Goal: Contribute content: Contribute content

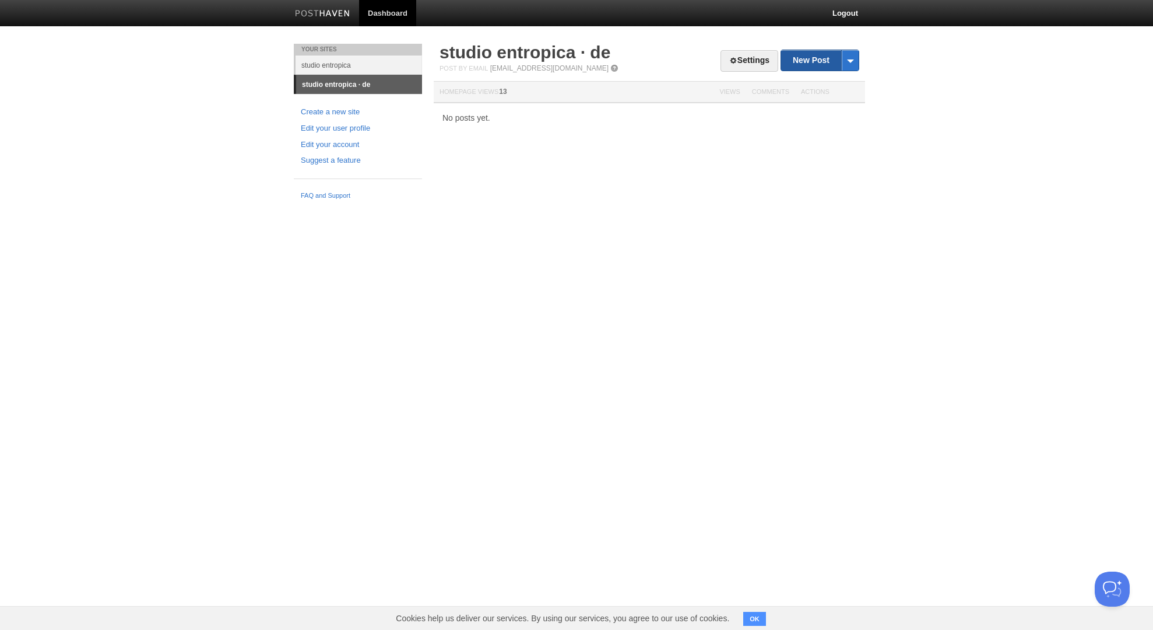
click at [804, 59] on link "New Post" at bounding box center [820, 60] width 78 height 20
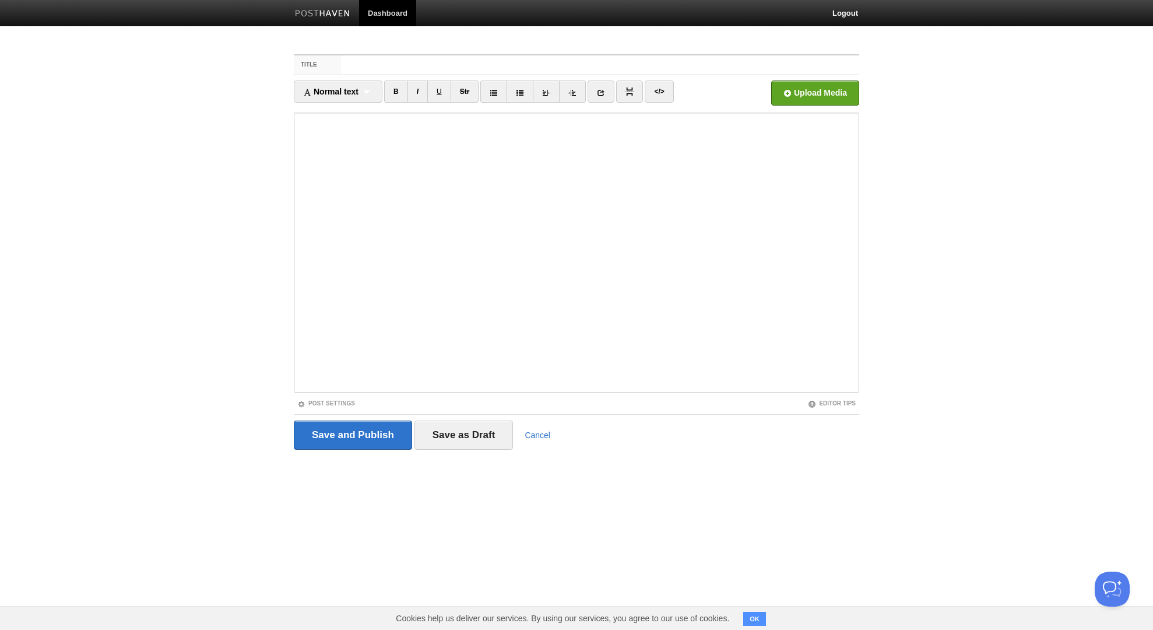
click at [83, 280] on body "Dashboard Logout Your Sites studio entropica studio entropica · de Create a new…" at bounding box center [576, 246] width 1153 height 493
click at [386, 56] on input "Title" at bounding box center [600, 64] width 518 height 19
type input "Einleitung"
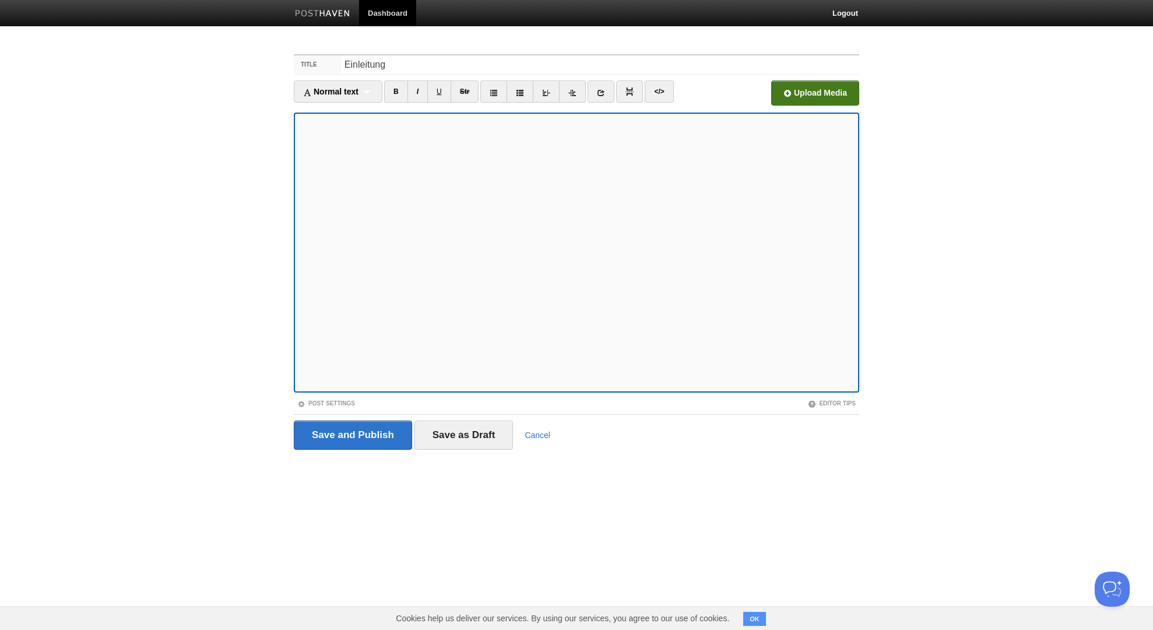
click at [840, 84] on input "file" at bounding box center [463, 95] width 883 height 59
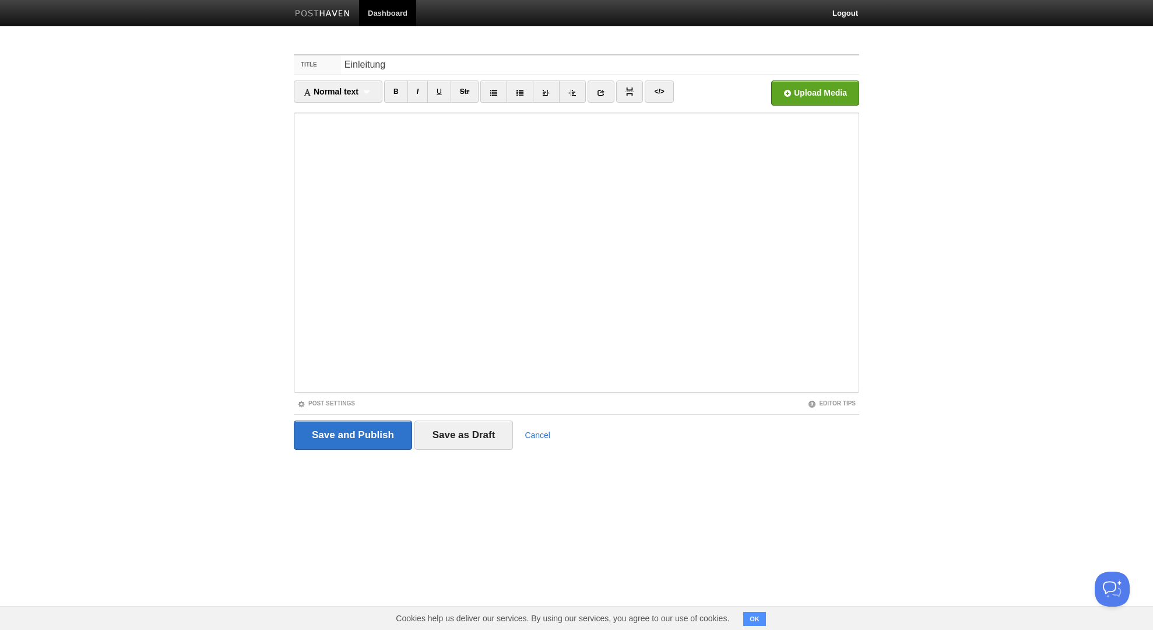
click at [202, 210] on body "Dashboard Logout Your Sites studio entropica studio entropica · de Create a new…" at bounding box center [576, 246] width 1153 height 493
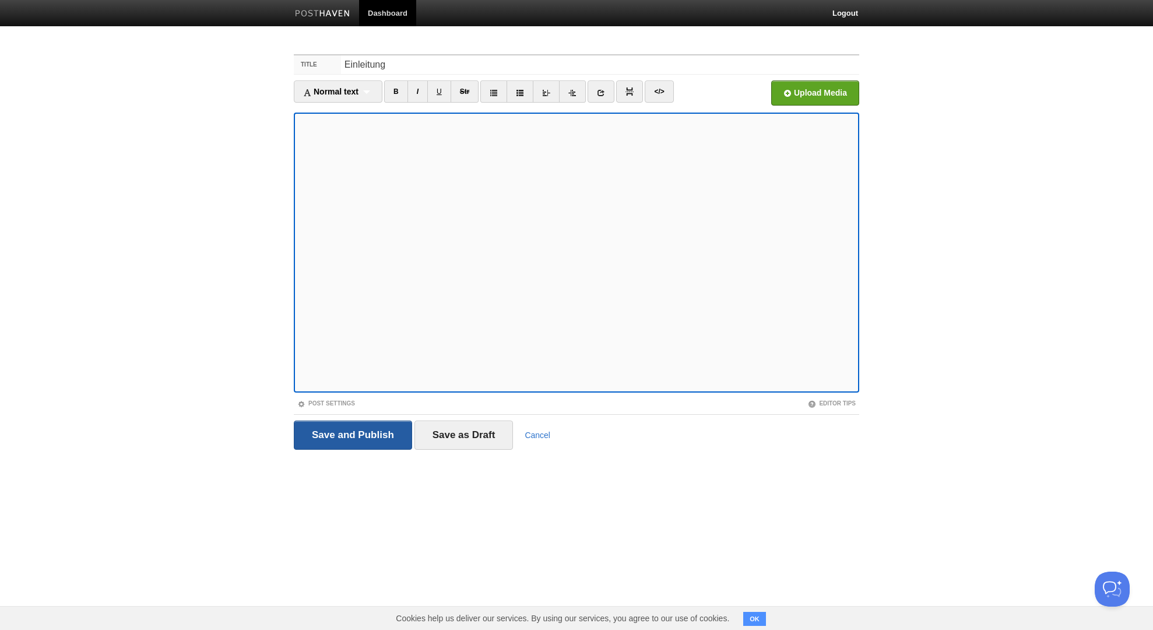
click at [402, 436] on input "Save and Publish" at bounding box center [353, 434] width 118 height 29
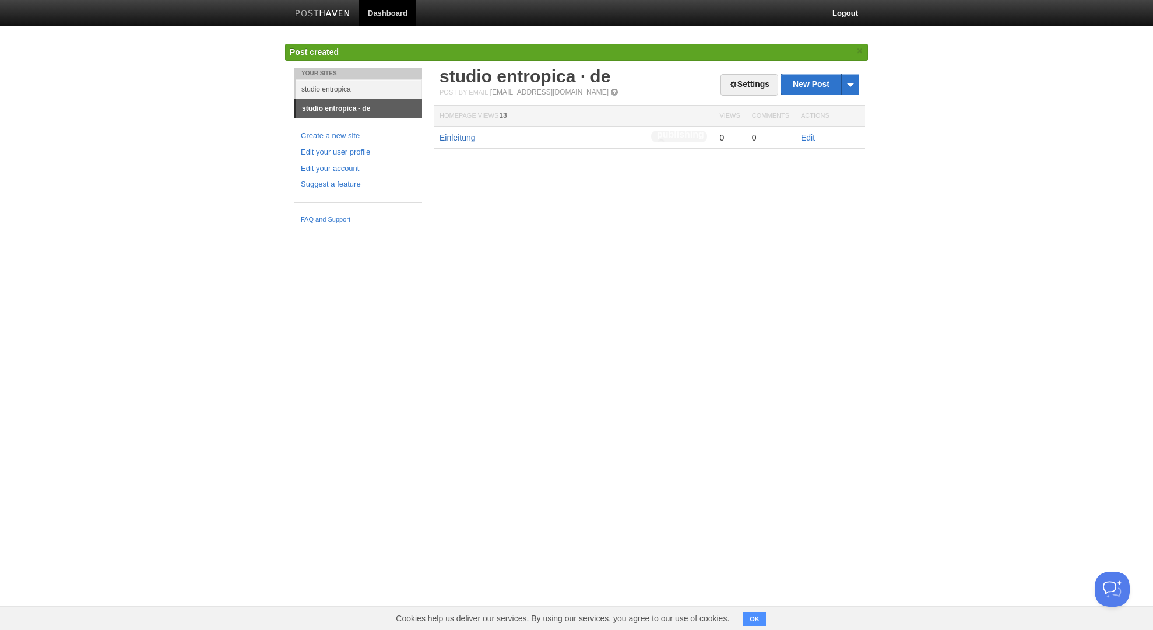
click at [469, 137] on link "Einleitung" at bounding box center [458, 137] width 36 height 9
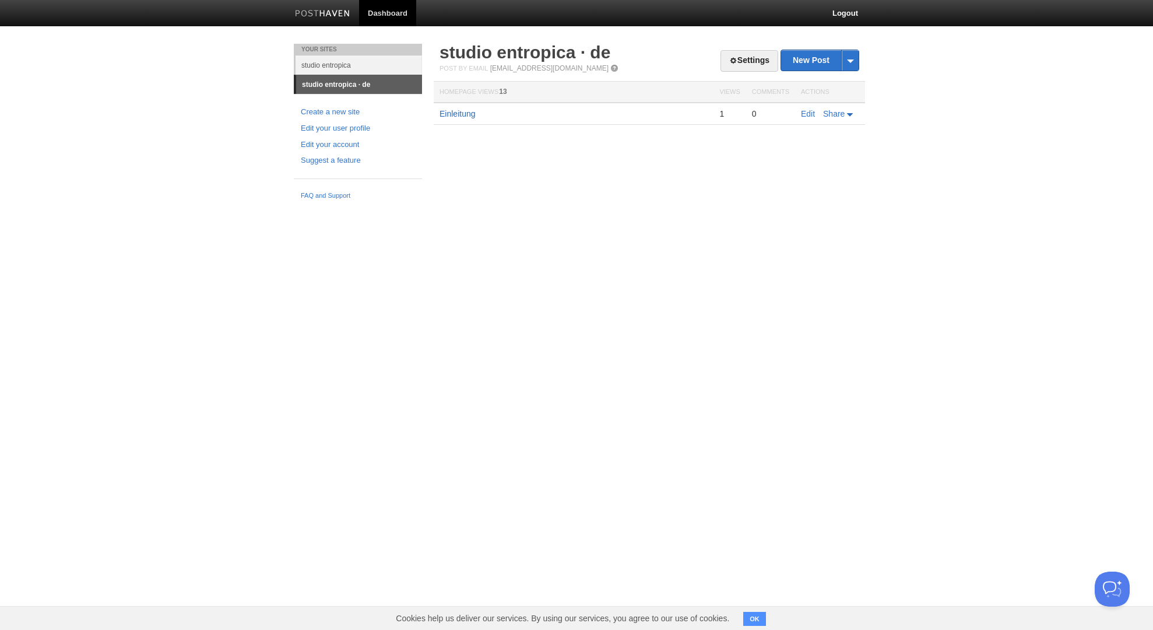
click at [463, 114] on link "Einleitung" at bounding box center [458, 113] width 36 height 9
click at [807, 111] on link "Edit" at bounding box center [808, 113] width 14 height 9
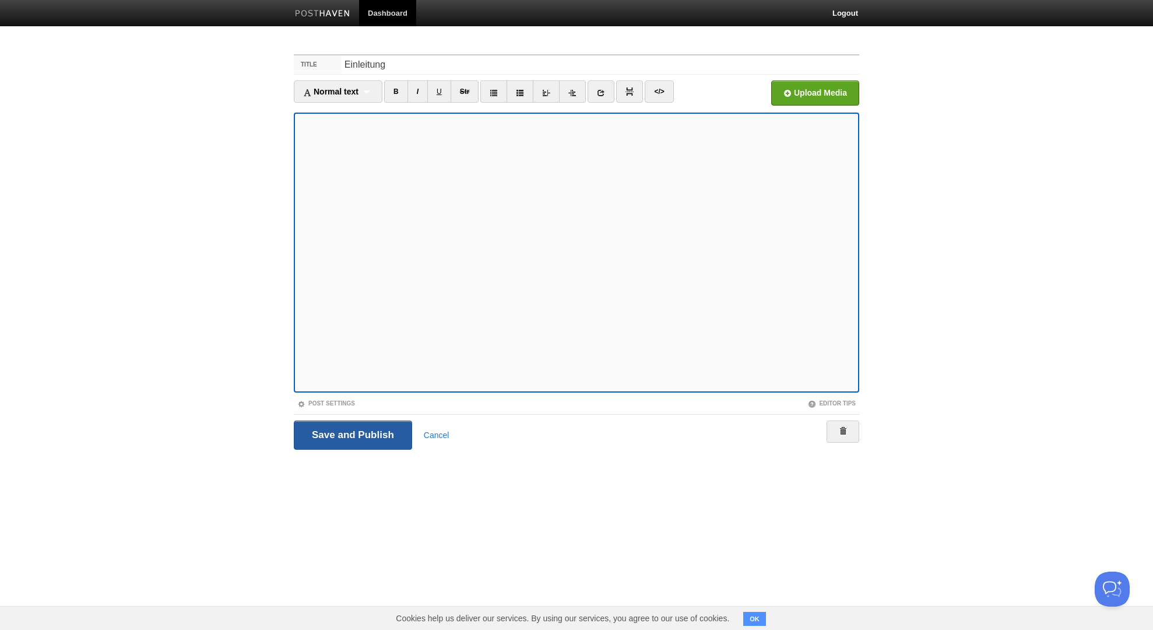
click at [387, 437] on input "Save and Publish" at bounding box center [353, 434] width 118 height 29
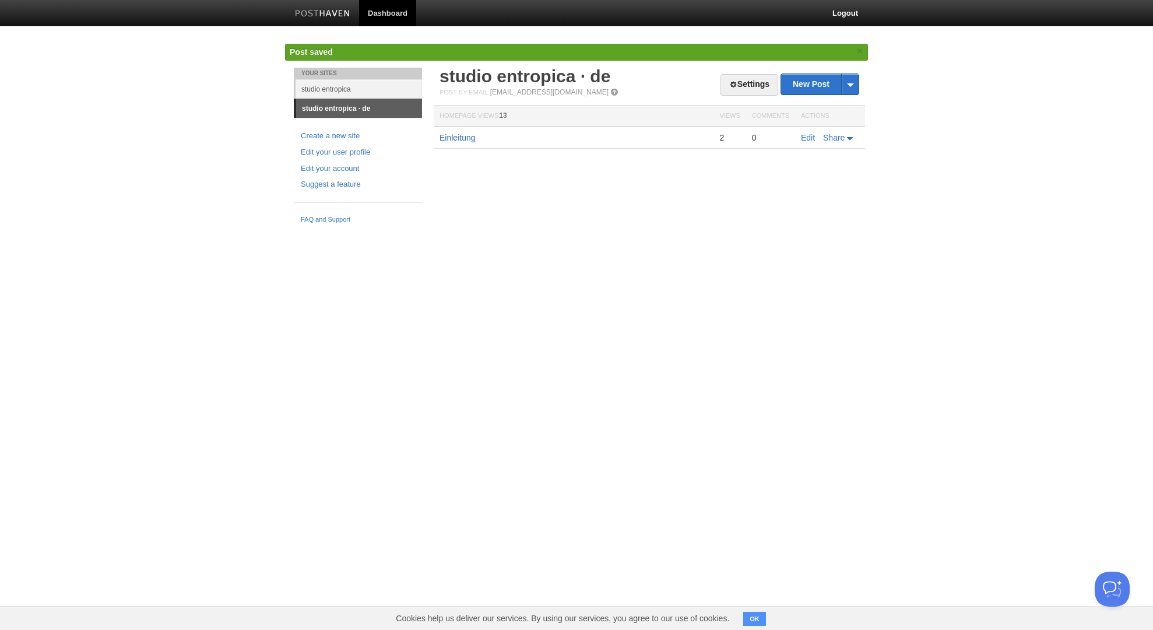
click at [469, 141] on link "Einleitung" at bounding box center [458, 137] width 36 height 9
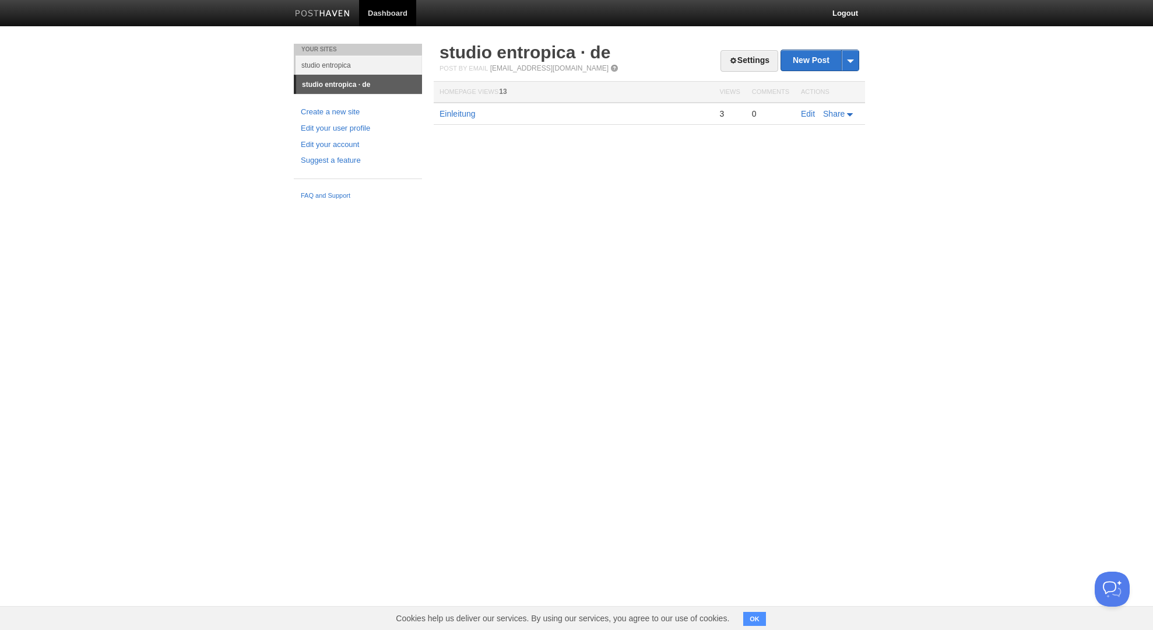
click at [1026, 205] on html "Dashboard Logout Your Sites studio entropica studio entropica · de Create a new…" at bounding box center [576, 102] width 1153 height 205
click at [806, 115] on link "Edit" at bounding box center [808, 113] width 14 height 9
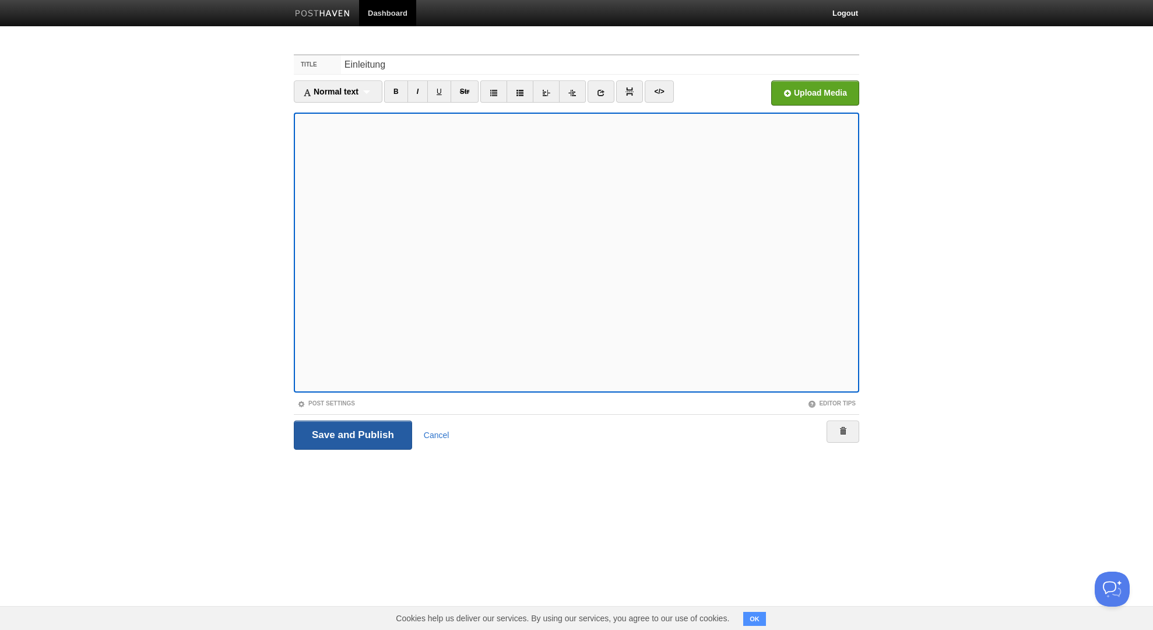
click at [359, 429] on input "Save and Publish" at bounding box center [353, 434] width 118 height 29
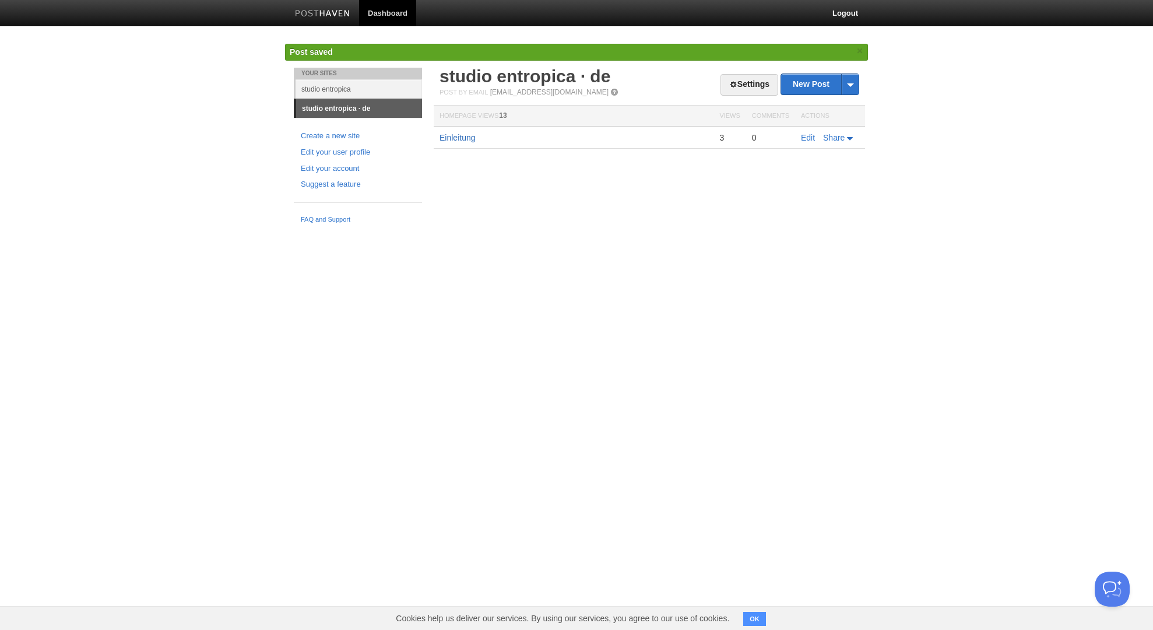
click at [470, 138] on link "Einleitung" at bounding box center [458, 137] width 36 height 9
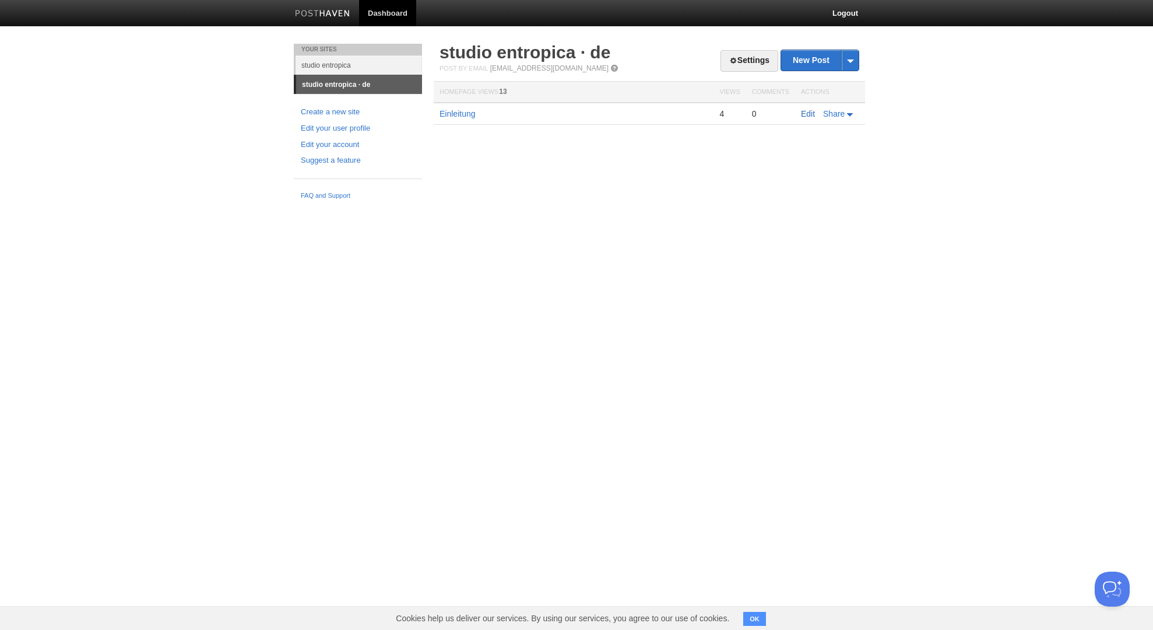
click at [811, 111] on link "Edit" at bounding box center [808, 113] width 14 height 9
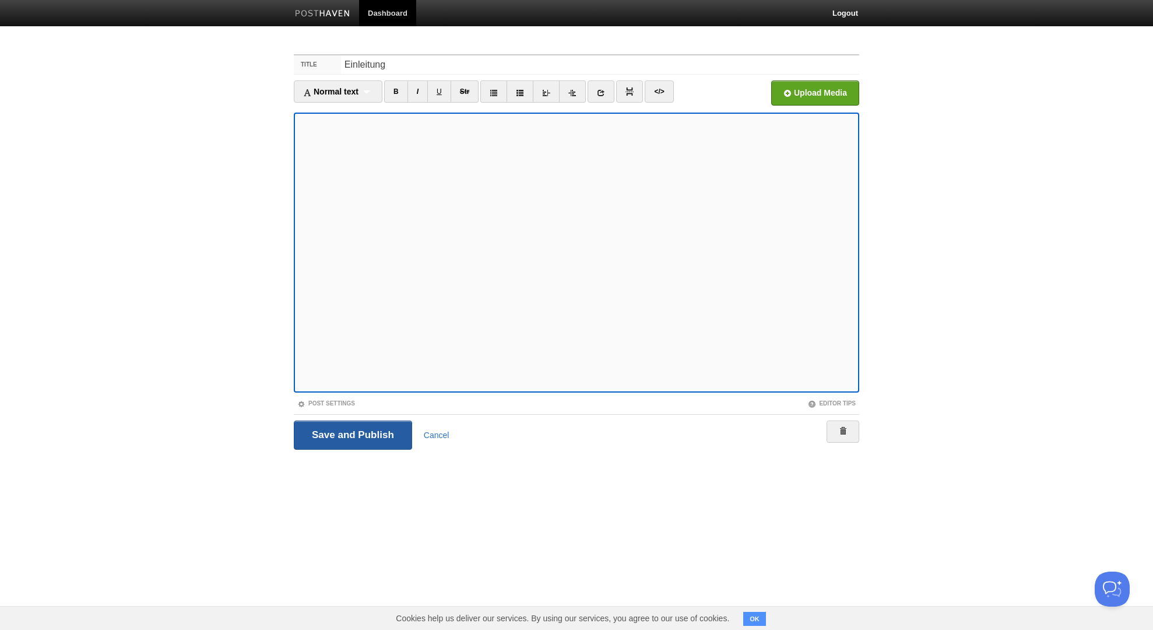
click at [383, 436] on input "Save and Publish" at bounding box center [353, 434] width 118 height 29
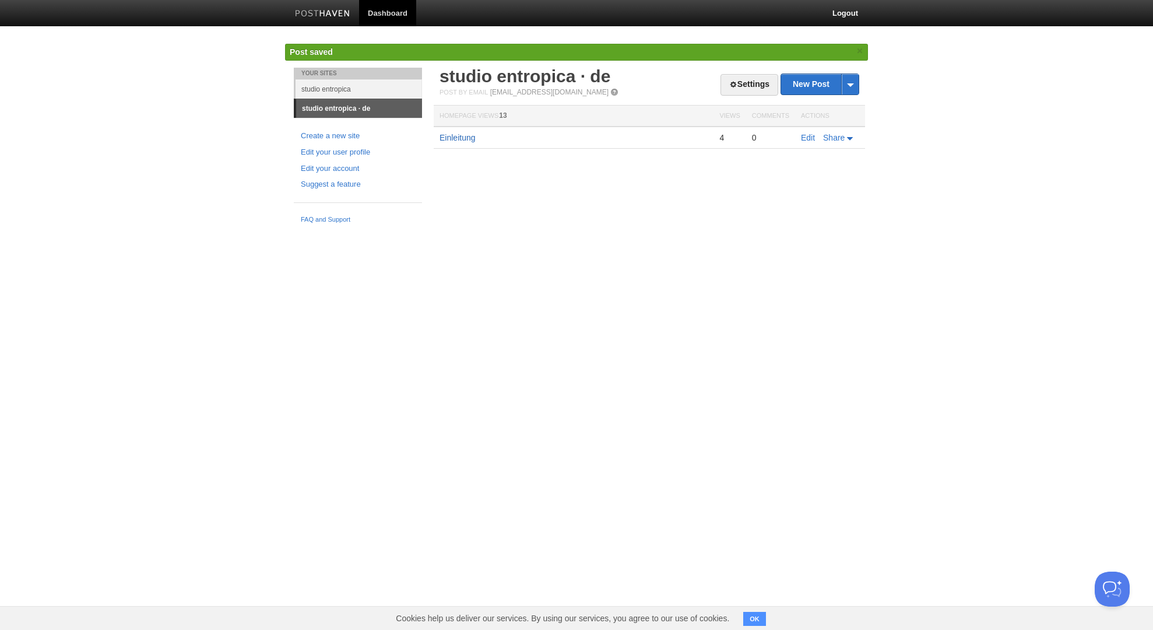
click at [453, 137] on link "Einleitung" at bounding box center [458, 137] width 36 height 9
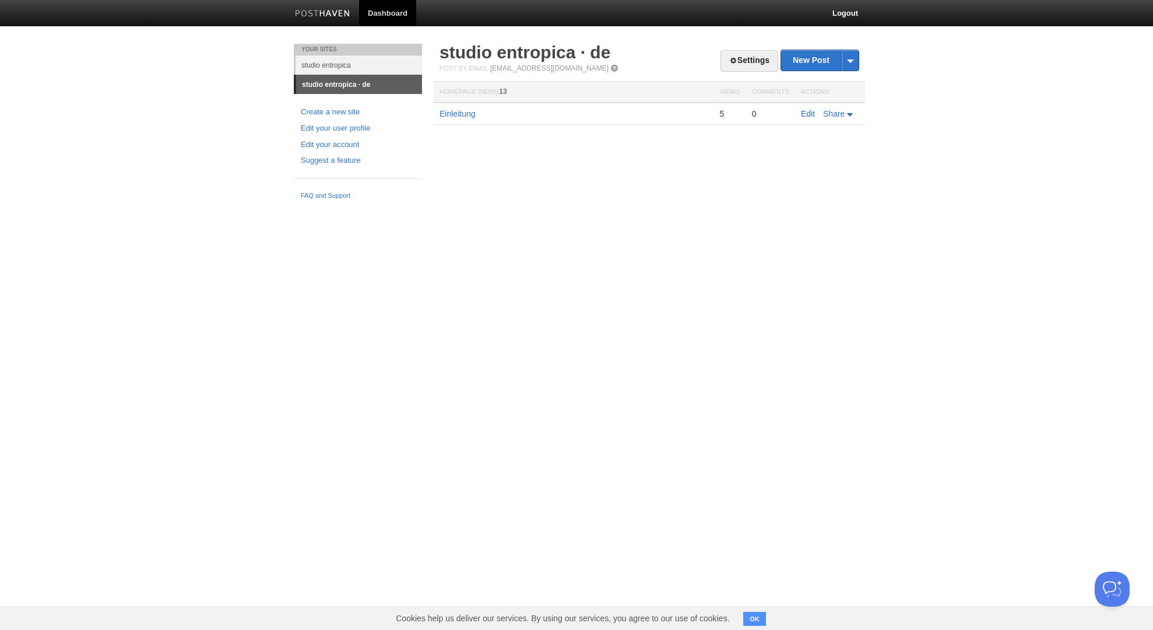
click at [807, 113] on link "Edit" at bounding box center [808, 113] width 14 height 9
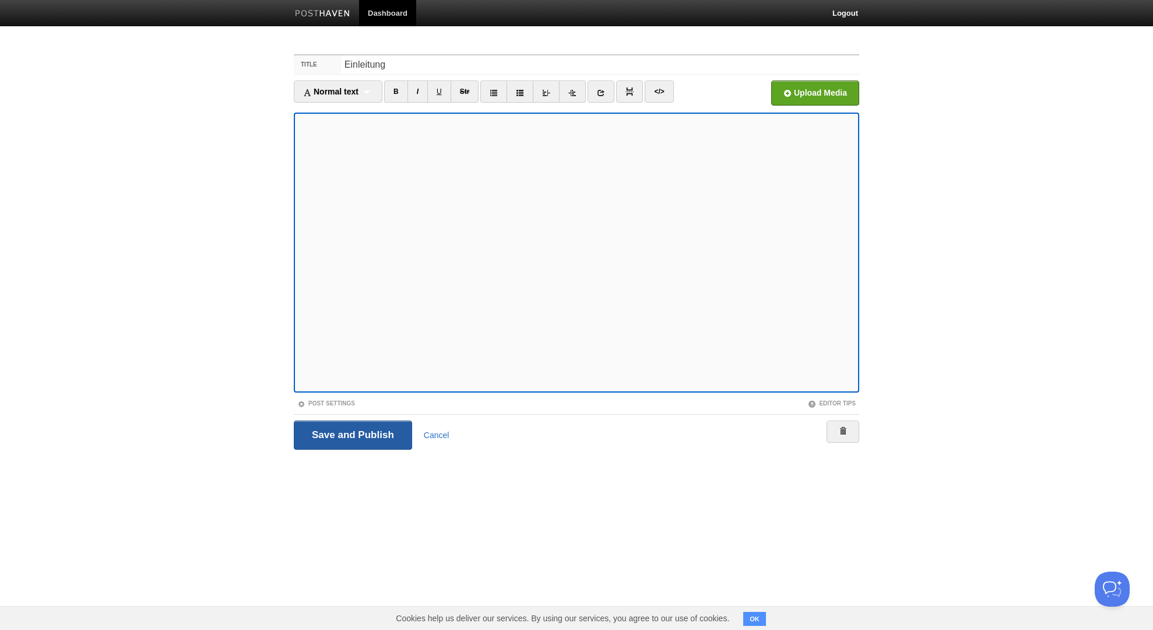
click at [350, 441] on input "Save and Publish" at bounding box center [353, 434] width 118 height 29
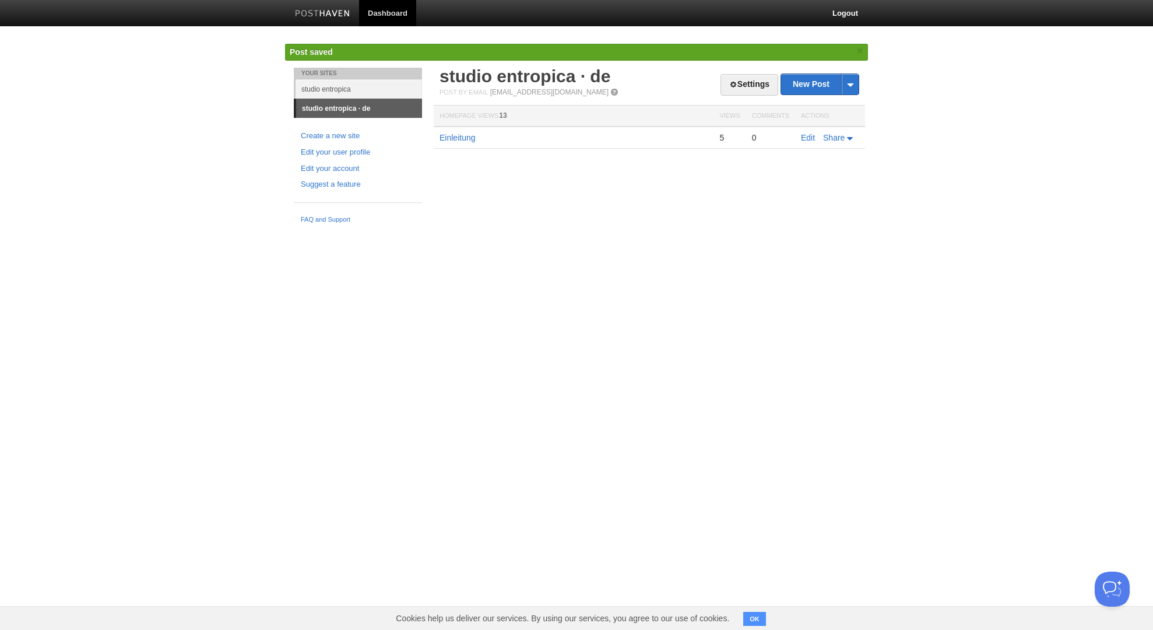
click at [161, 176] on body "Dashboard Logout Post saved × Your Sites studio entropica studio entropica · de…" at bounding box center [576, 114] width 1153 height 229
click at [470, 135] on link "Einleitung" at bounding box center [458, 137] width 36 height 9
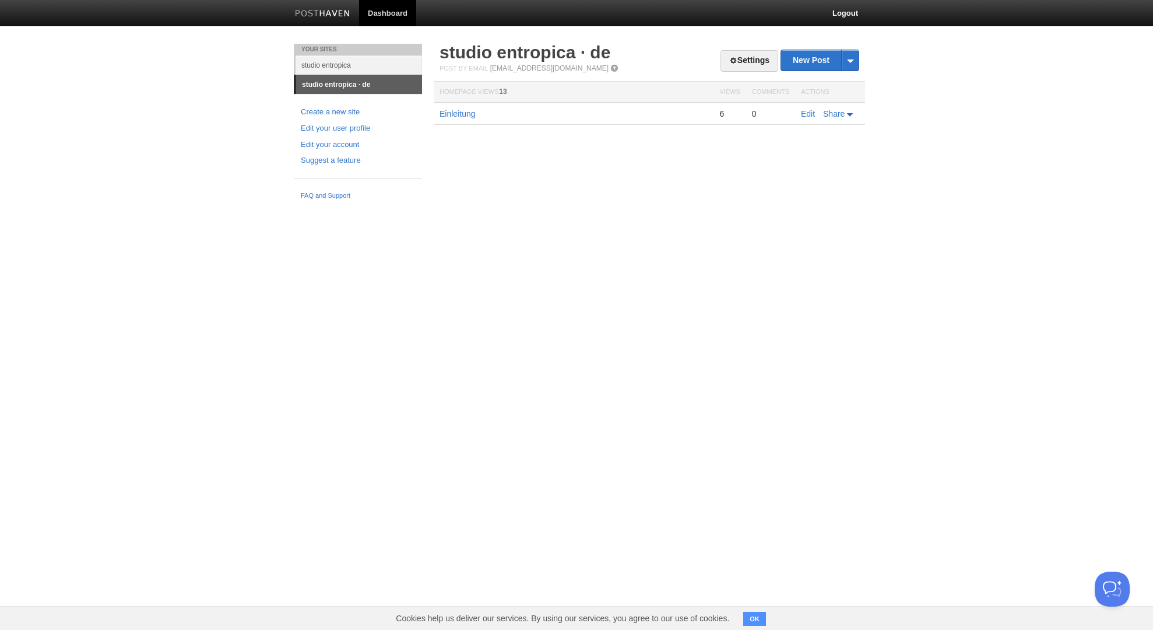
click at [1028, 205] on html "Dashboard Logout Your Sites studio entropica studio entropica · de Create a new…" at bounding box center [576, 102] width 1153 height 205
click at [807, 111] on link "Edit" at bounding box center [808, 113] width 14 height 9
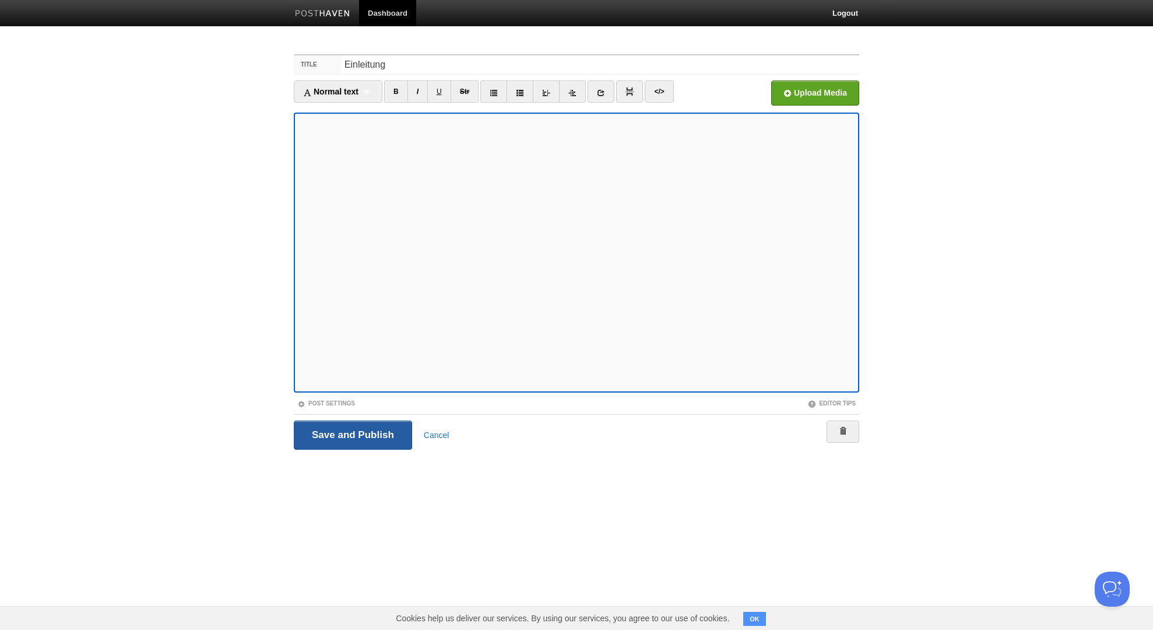
click at [318, 428] on input "Save and Publish" at bounding box center [353, 434] width 118 height 29
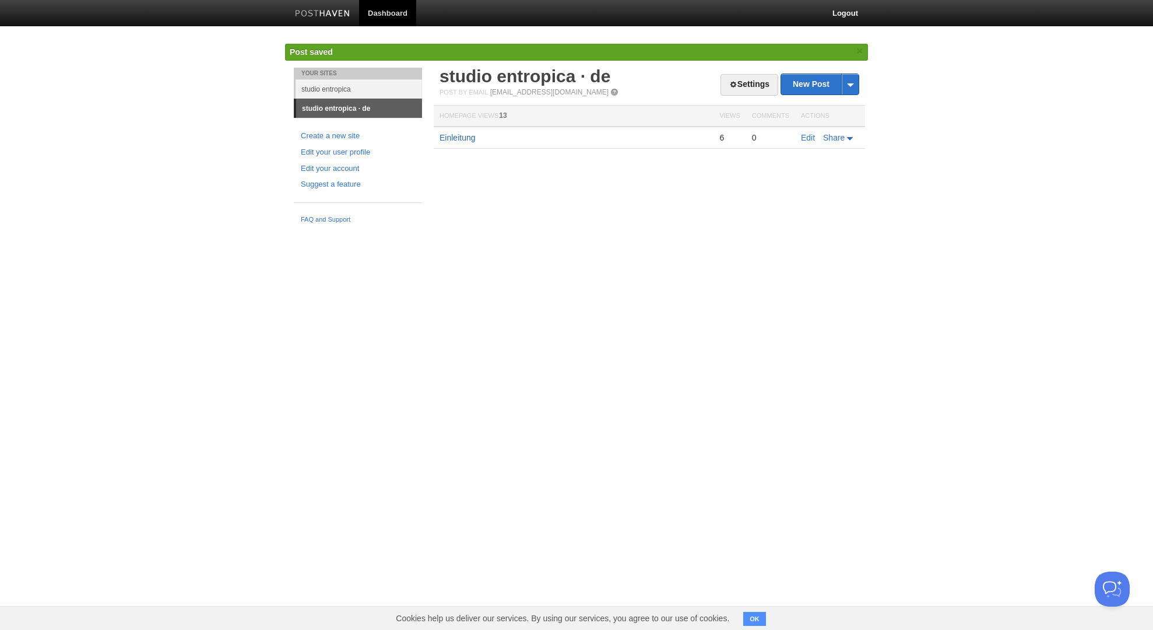
click at [468, 136] on link "Einleitung" at bounding box center [458, 137] width 36 height 9
